Goal: Transaction & Acquisition: Purchase product/service

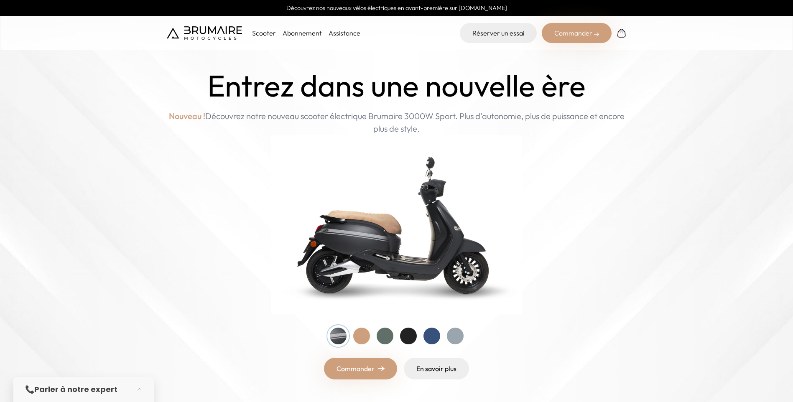
click at [264, 36] on p "Scooter" at bounding box center [264, 33] width 24 height 10
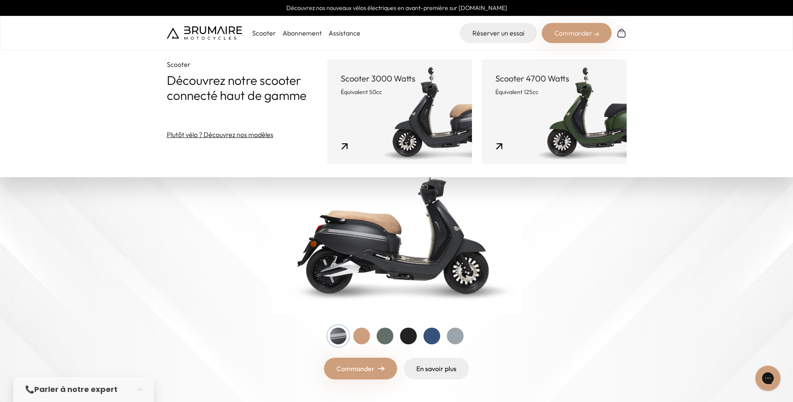
click at [400, 92] on p "Équivalent 50cc" at bounding box center [400, 92] width 118 height 8
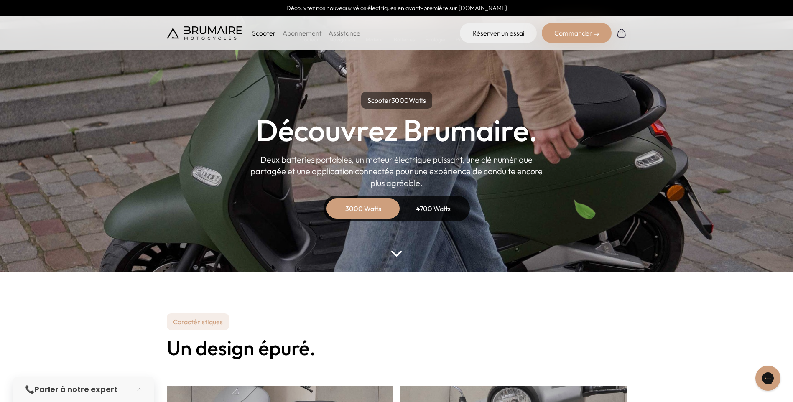
click at [558, 36] on div "Commander" at bounding box center [577, 33] width 70 height 20
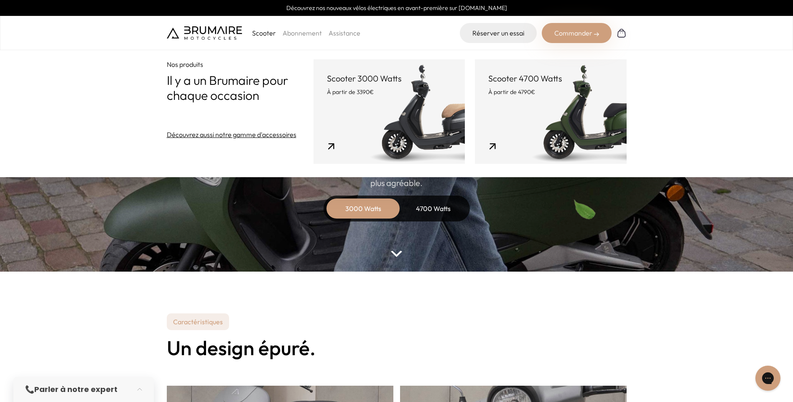
click at [423, 105] on link "Scooter 3000 Watts À partir de 3390€" at bounding box center [389, 111] width 151 height 105
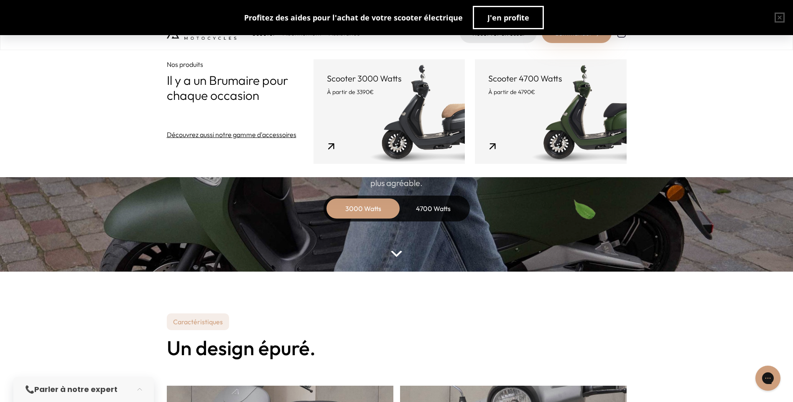
click at [346, 103] on link "Scooter 3000 Watts À partir de 3390€" at bounding box center [389, 111] width 151 height 105
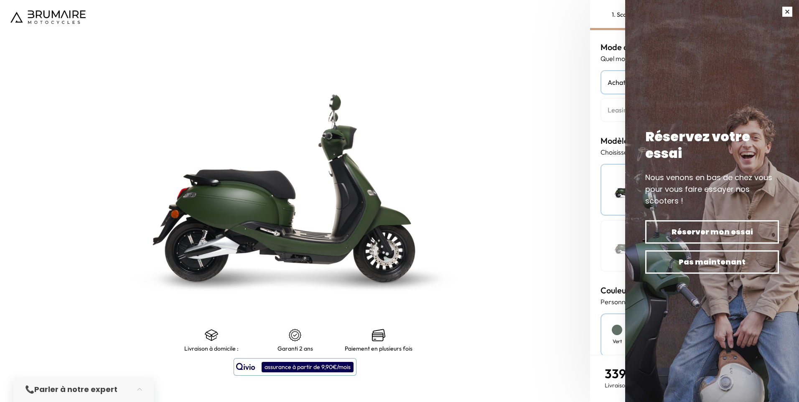
click at [782, 13] on button "button" at bounding box center [787, 11] width 23 height 23
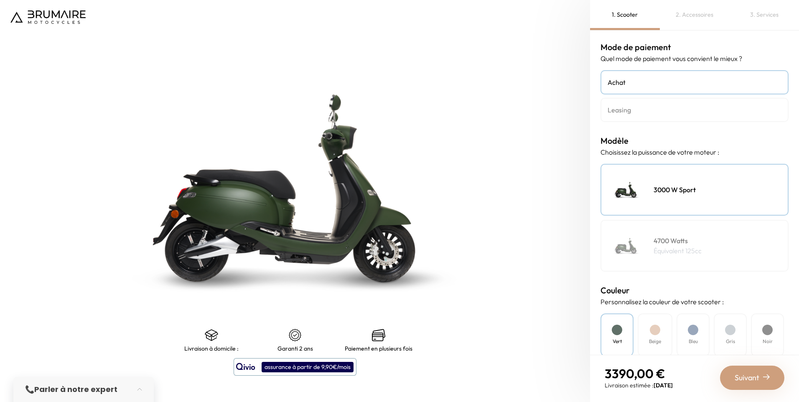
click at [701, 18] on div "2. Accessoires" at bounding box center [695, 15] width 70 height 30
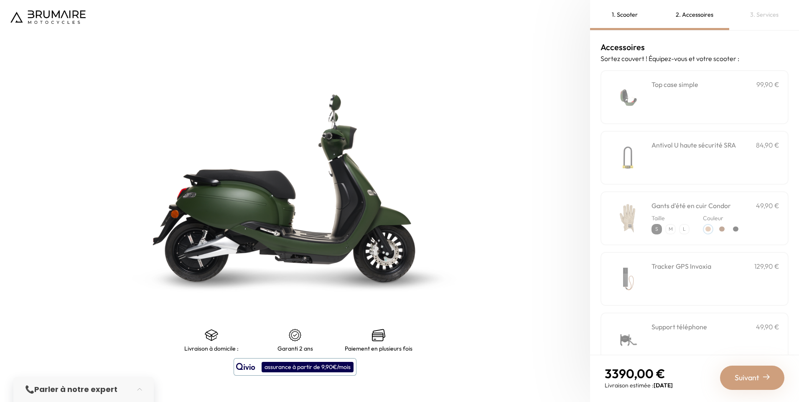
click at [752, 17] on div "3. Services" at bounding box center [764, 15] width 70 height 30
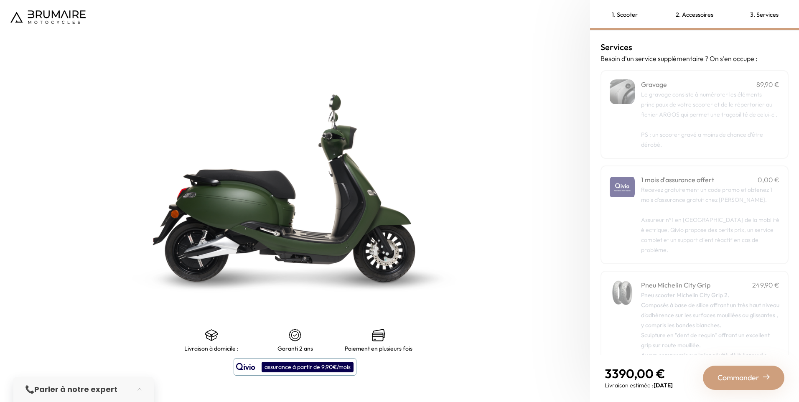
click at [651, 17] on div "1. Scooter" at bounding box center [625, 15] width 70 height 30
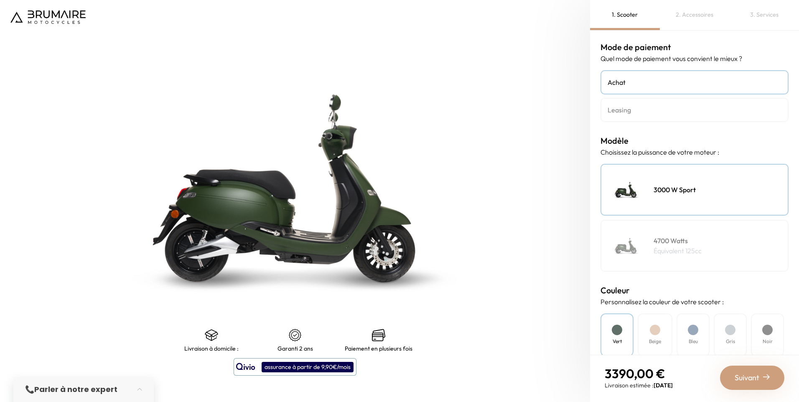
click at [46, 15] on img at bounding box center [47, 16] width 75 height 13
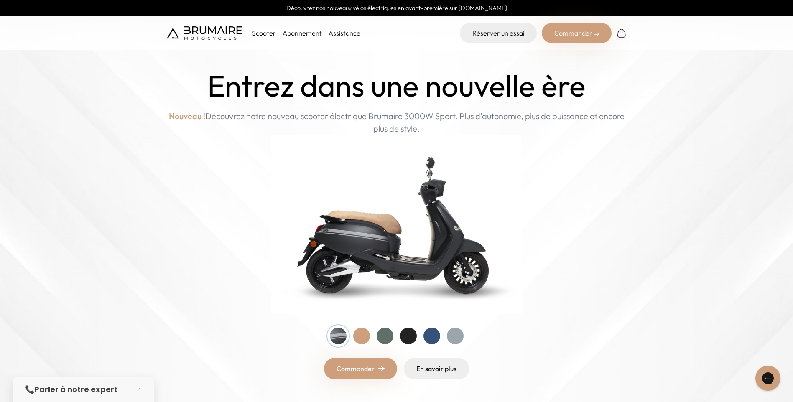
click at [257, 34] on p "Scooter" at bounding box center [264, 33] width 24 height 10
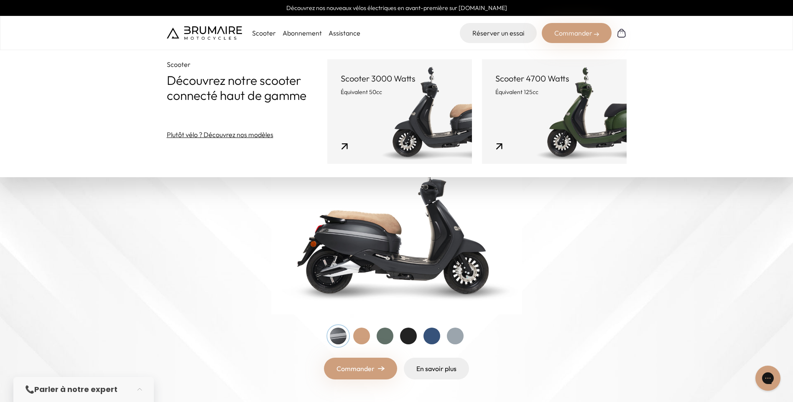
click at [396, 94] on p "Équivalent 50cc" at bounding box center [400, 92] width 118 height 8
